Goal: Information Seeking & Learning: Learn about a topic

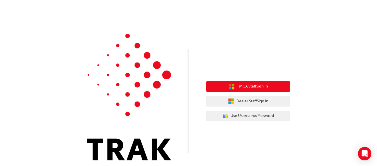
click at [254, 85] on span "TMCA Staff Sign In" at bounding box center [252, 86] width 31 height 6
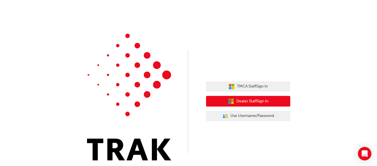
click at [255, 104] on span "Dealer Staff Sign In" at bounding box center [252, 101] width 32 height 6
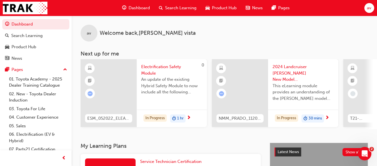
click at [304, 54] on h3 "Next up for me" at bounding box center [224, 53] width 305 height 6
click at [134, 9] on span "Dashboard" at bounding box center [138, 8] width 21 height 6
click at [136, 9] on span "Dashboard" at bounding box center [138, 8] width 21 height 6
click at [140, 8] on span "Dashboard" at bounding box center [138, 8] width 21 height 6
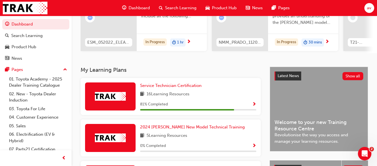
scroll to position [79, 0]
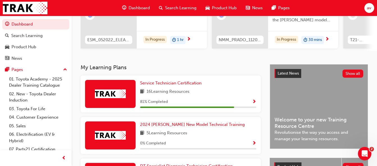
click at [143, 8] on span "Dashboard" at bounding box center [138, 8] width 21 height 6
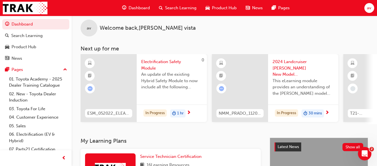
scroll to position [0, 0]
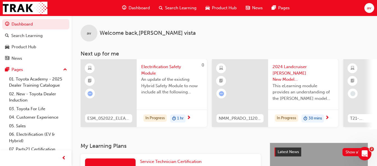
click at [137, 7] on span "Dashboard" at bounding box center [138, 8] width 21 height 6
click at [137, 8] on span "Dashboard" at bounding box center [138, 8] width 21 height 6
click at [141, 8] on span "Dashboard" at bounding box center [138, 8] width 21 height 6
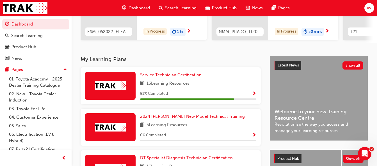
scroll to position [90, 0]
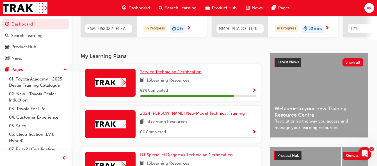
click at [169, 74] on span "Service Technician Certification" at bounding box center [170, 71] width 61 height 5
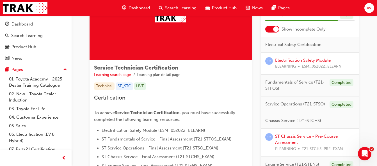
scroll to position [49, 0]
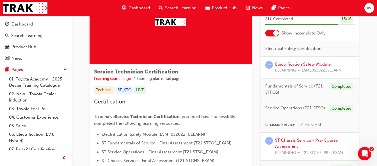
click at [295, 64] on link "Electrification Safety Module" at bounding box center [303, 64] width 56 height 5
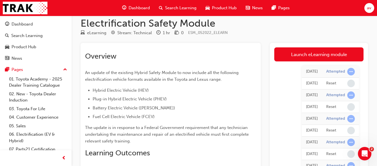
scroll to position [11, 0]
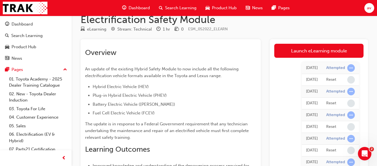
click at [301, 50] on link "Launch eLearning module" at bounding box center [318, 51] width 89 height 14
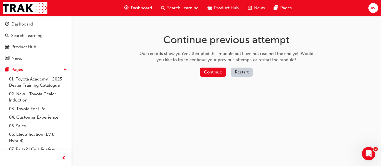
click at [242, 73] on button "Restart" at bounding box center [242, 72] width 22 height 9
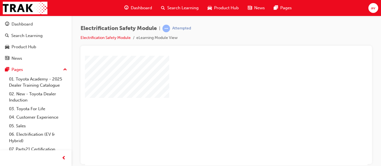
click at [210, 94] on div "play" at bounding box center [210, 94] width 0 height 0
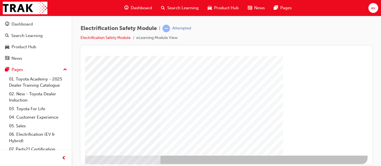
scroll to position [105, 103]
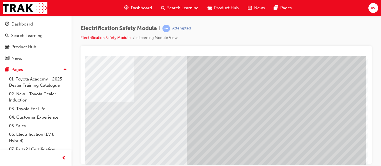
scroll to position [94, 103]
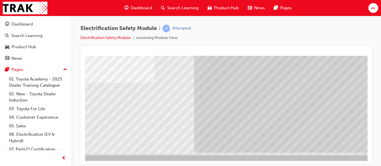
scroll to position [105, 103]
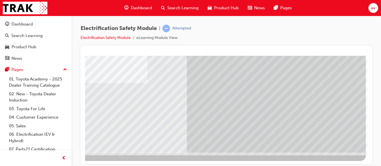
drag, startPoint x: 359, startPoint y: 162, endPoint x: 459, endPoint y: 149, distance: 101.4
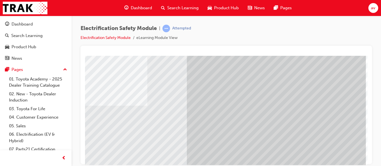
scroll to position [83, 103]
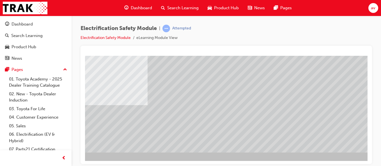
scroll to position [105, 103]
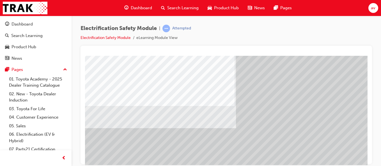
scroll to position [105, 0]
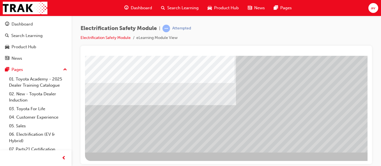
drag, startPoint x: 365, startPoint y: 158, endPoint x: 448, endPoint y: 221, distance: 104.2
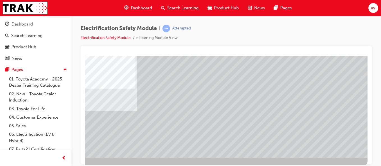
scroll to position [105, 103]
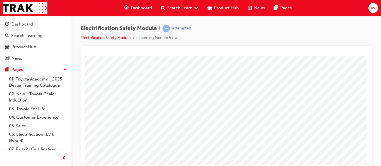
click at [368, 140] on div at bounding box center [226, 105] width 291 height 118
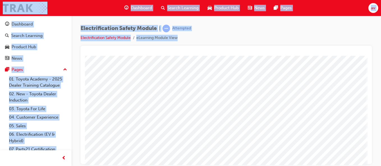
click at [368, 140] on div at bounding box center [226, 105] width 291 height 118
click at [353, 47] on div at bounding box center [226, 105] width 291 height 118
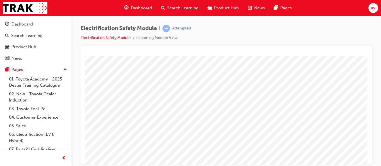
scroll to position [83, 103]
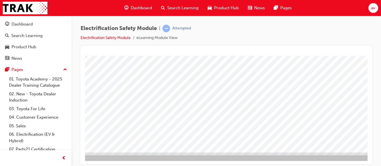
scroll to position [105, 103]
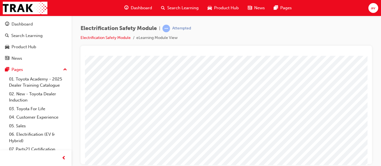
scroll to position [90, 0]
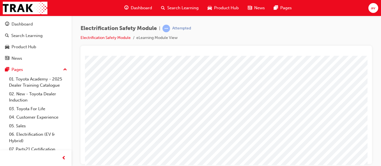
click at [340, 166] on html "Your version of Internet Explorer is outdated and not supported. Please upgrade…" at bounding box center [190, 83] width 381 height 166
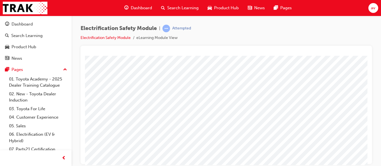
scroll to position [58, 103]
click at [320, 166] on html "Your version of Internet Explorer is outdated and not supported. Please upgrade…" at bounding box center [190, 83] width 381 height 166
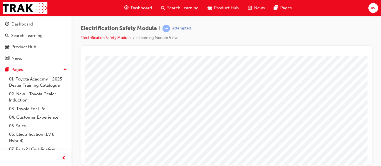
click at [320, 166] on html "Your version of Internet Explorer is outdated and not supported. Please upgrade…" at bounding box center [190, 83] width 381 height 166
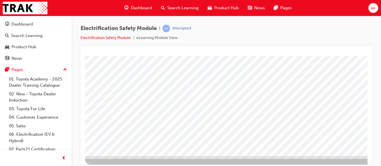
scroll to position [105, 0]
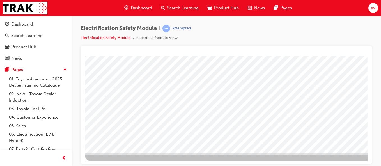
click at [345, 155] on div at bounding box center [276, 55] width 382 height 210
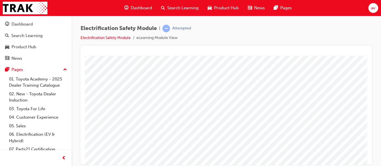
scroll to position [90, 103]
click at [296, 165] on div "Electrification Safety Module | Attempted Electrification Safety Module eLearni…" at bounding box center [190, 83] width 381 height 166
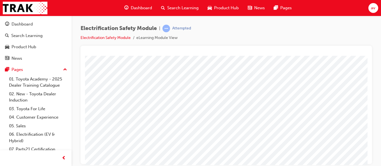
scroll to position [67, 103]
click at [368, 158] on div at bounding box center [226, 105] width 291 height 118
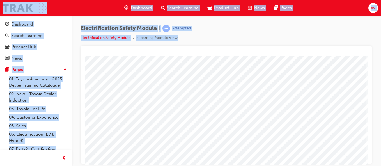
click at [368, 158] on div at bounding box center [226, 105] width 291 height 118
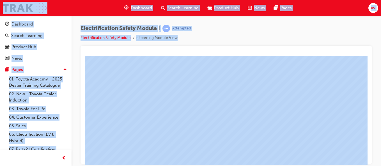
click at [368, 158] on div at bounding box center [226, 105] width 291 height 118
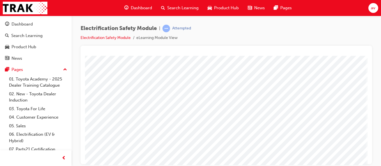
scroll to position [79, 103]
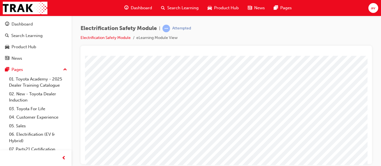
drag, startPoint x: 299, startPoint y: 138, endPoint x: 334, endPoint y: 162, distance: 42.4
click at [334, 47] on html "multistate Loading..." at bounding box center [226, 45] width 283 height 2
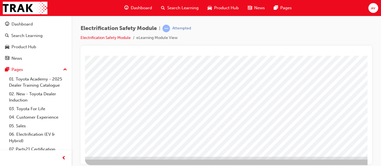
scroll to position [101, 103]
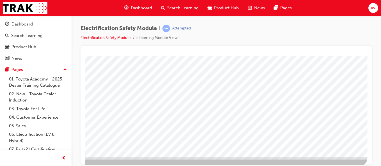
scroll to position [101, 103]
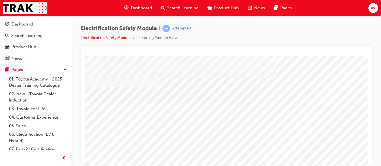
scroll to position [90, 0]
click at [368, 58] on div at bounding box center [226, 105] width 291 height 118
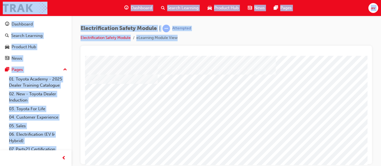
click at [368, 58] on div at bounding box center [226, 105] width 291 height 118
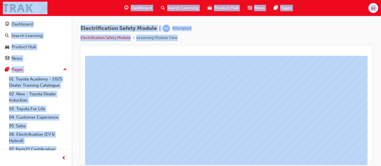
click at [368, 58] on div at bounding box center [226, 105] width 291 height 118
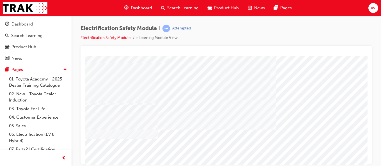
scroll to position [45, 0]
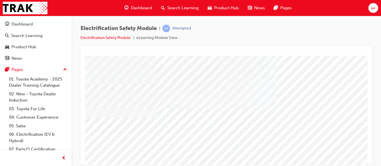
drag, startPoint x: 363, startPoint y: 63, endPoint x: 339, endPoint y: 108, distance: 51.2
click at [339, 108] on div "multistate" at bounding box center [276, 100] width 382 height 202
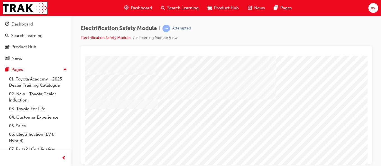
click at [306, 166] on div "Electrification Safety Module | Attempted Electrification Safety Module eLearni…" at bounding box center [190, 83] width 381 height 166
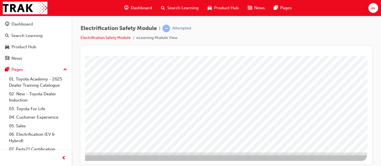
scroll to position [105, 103]
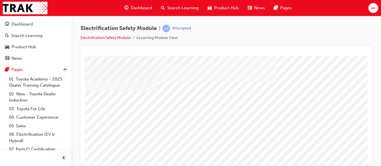
scroll to position [72, 0]
click at [373, 8] on span "av" at bounding box center [373, 8] width 4 height 6
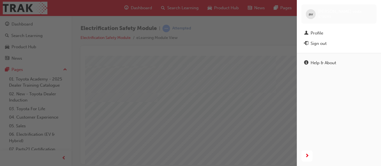
click at [320, 43] on div "Sign out" at bounding box center [319, 43] width 16 height 6
